Goal: Obtain resource: Obtain resource

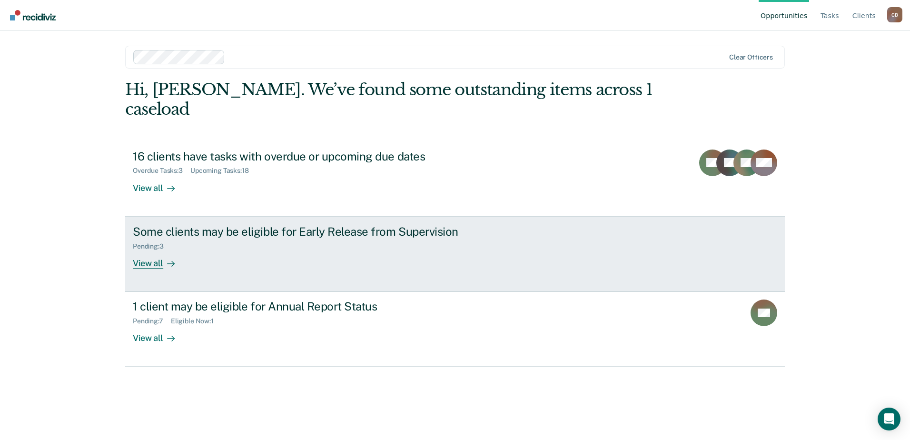
click at [145, 250] on div "View all" at bounding box center [159, 259] width 53 height 19
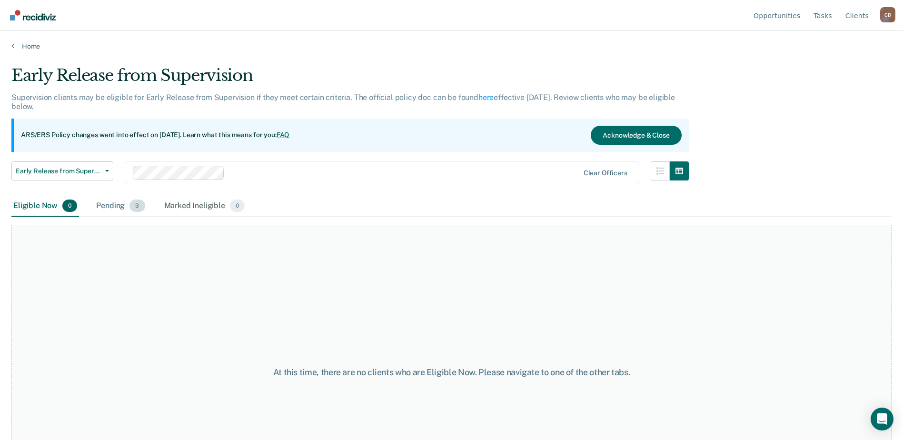
click at [128, 205] on div "Pending 3" at bounding box center [120, 206] width 52 height 21
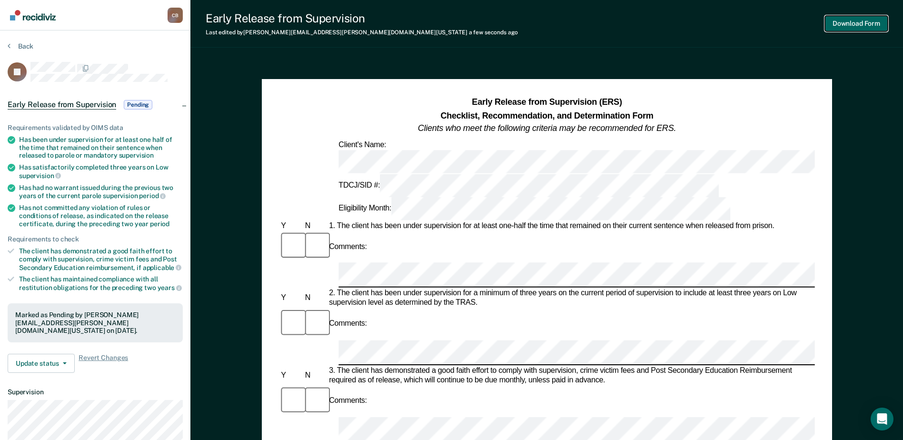
click at [861, 25] on button "Download Form" at bounding box center [856, 24] width 63 height 16
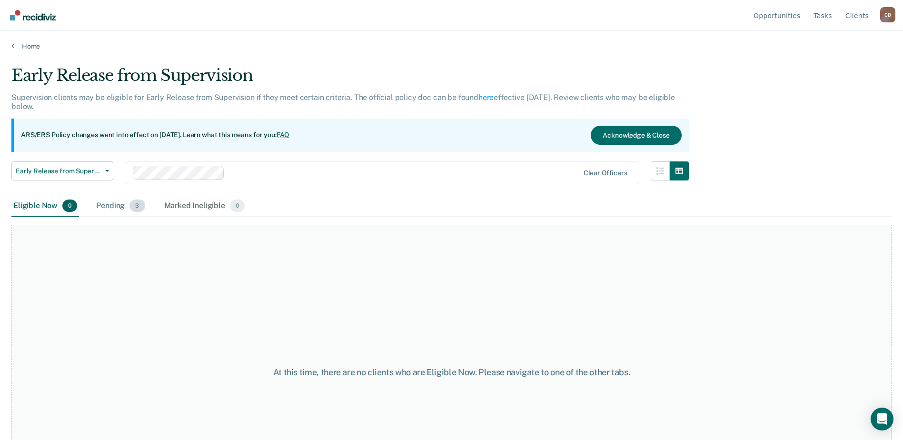
click at [124, 205] on div "Pending 3" at bounding box center [120, 206] width 52 height 21
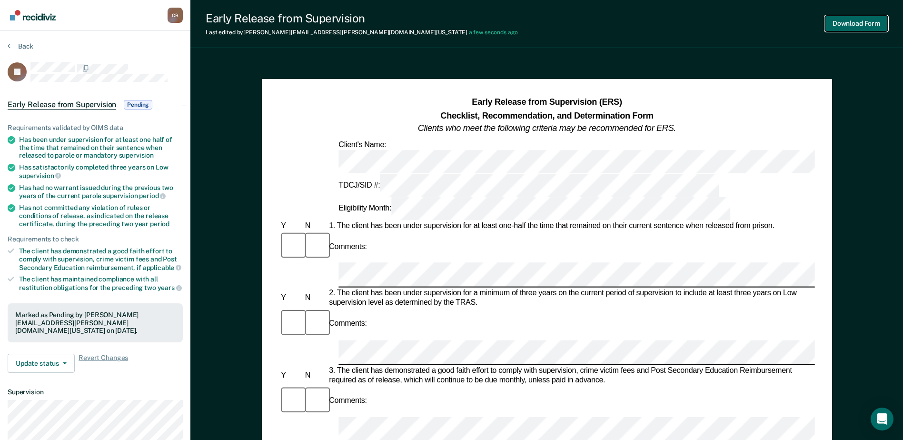
click at [866, 22] on button "Download Form" at bounding box center [856, 24] width 63 height 16
